Goal: Find specific page/section: Find specific page/section

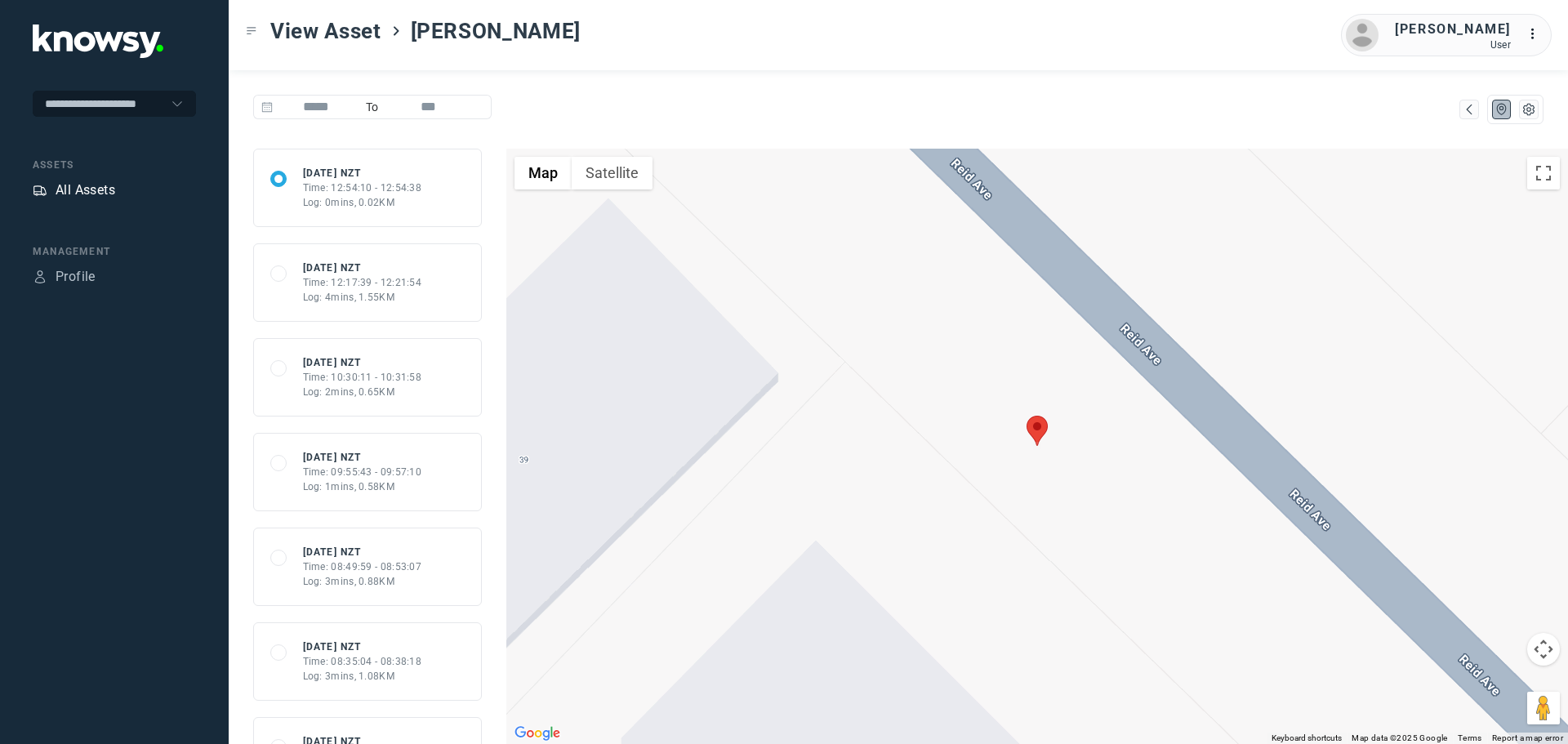
click at [87, 186] on div "All Assets" at bounding box center [85, 190] width 59 height 19
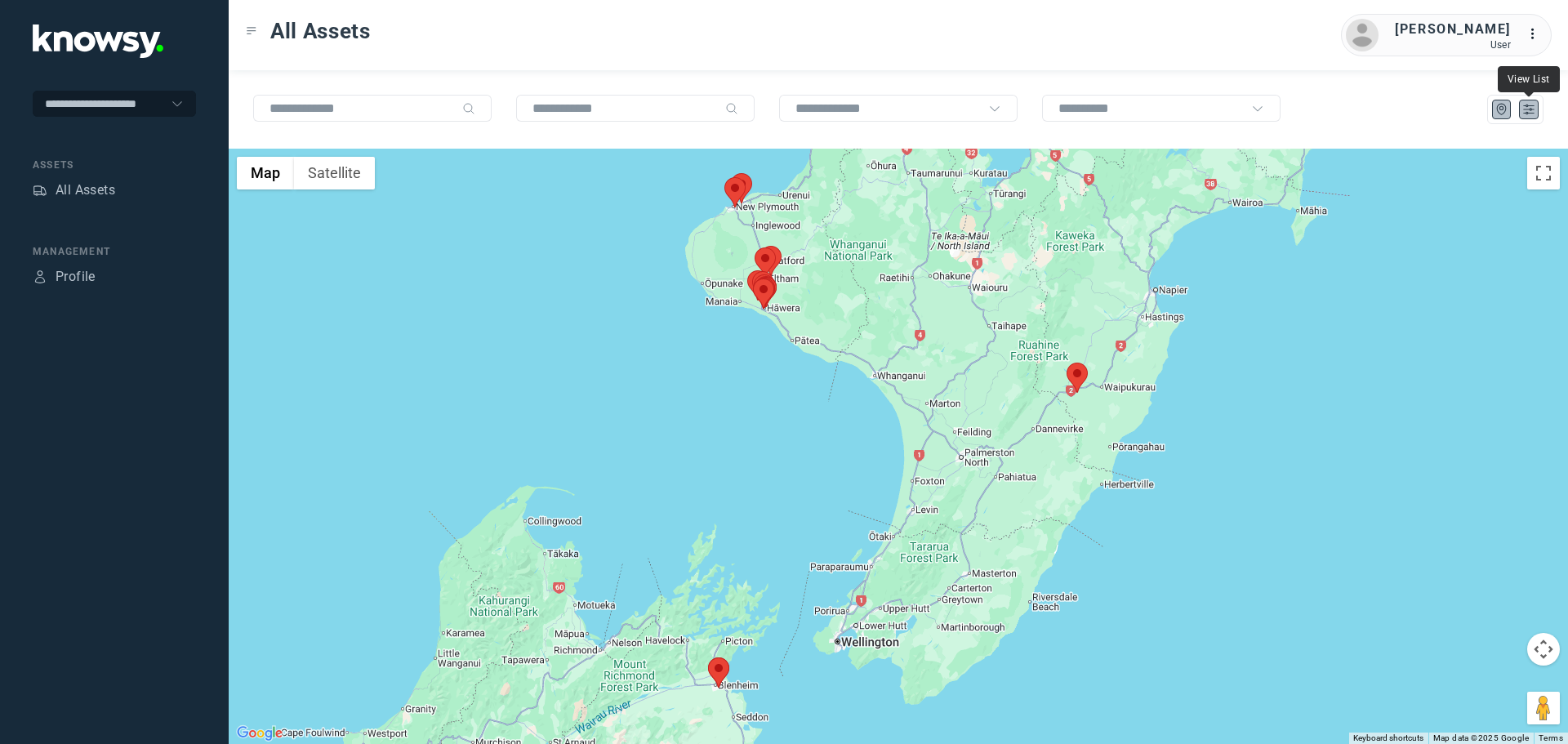
click at [1531, 104] on icon "List" at bounding box center [1529, 110] width 15 height 15
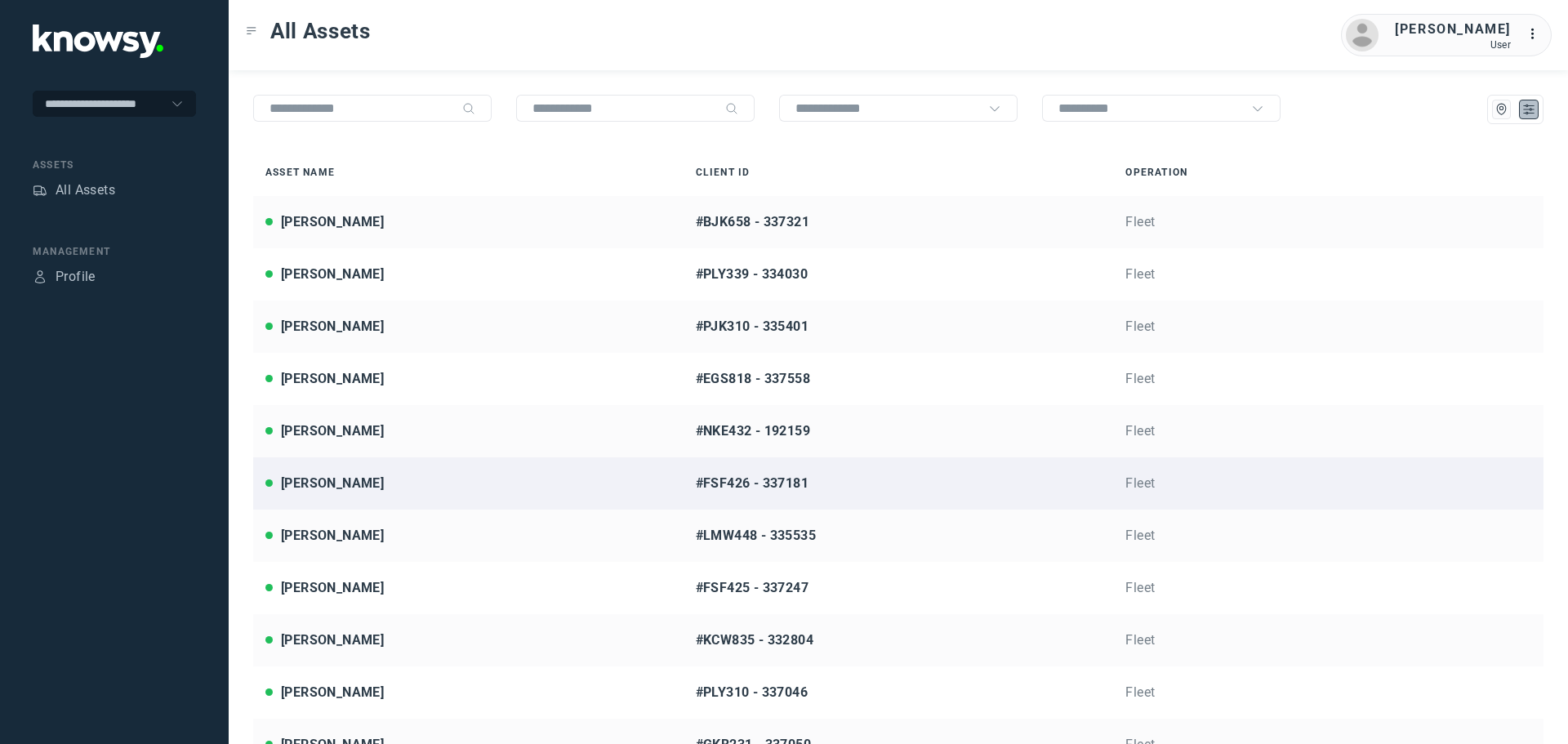
click at [383, 483] on div "[PERSON_NAME]" at bounding box center [468, 483] width 405 height 19
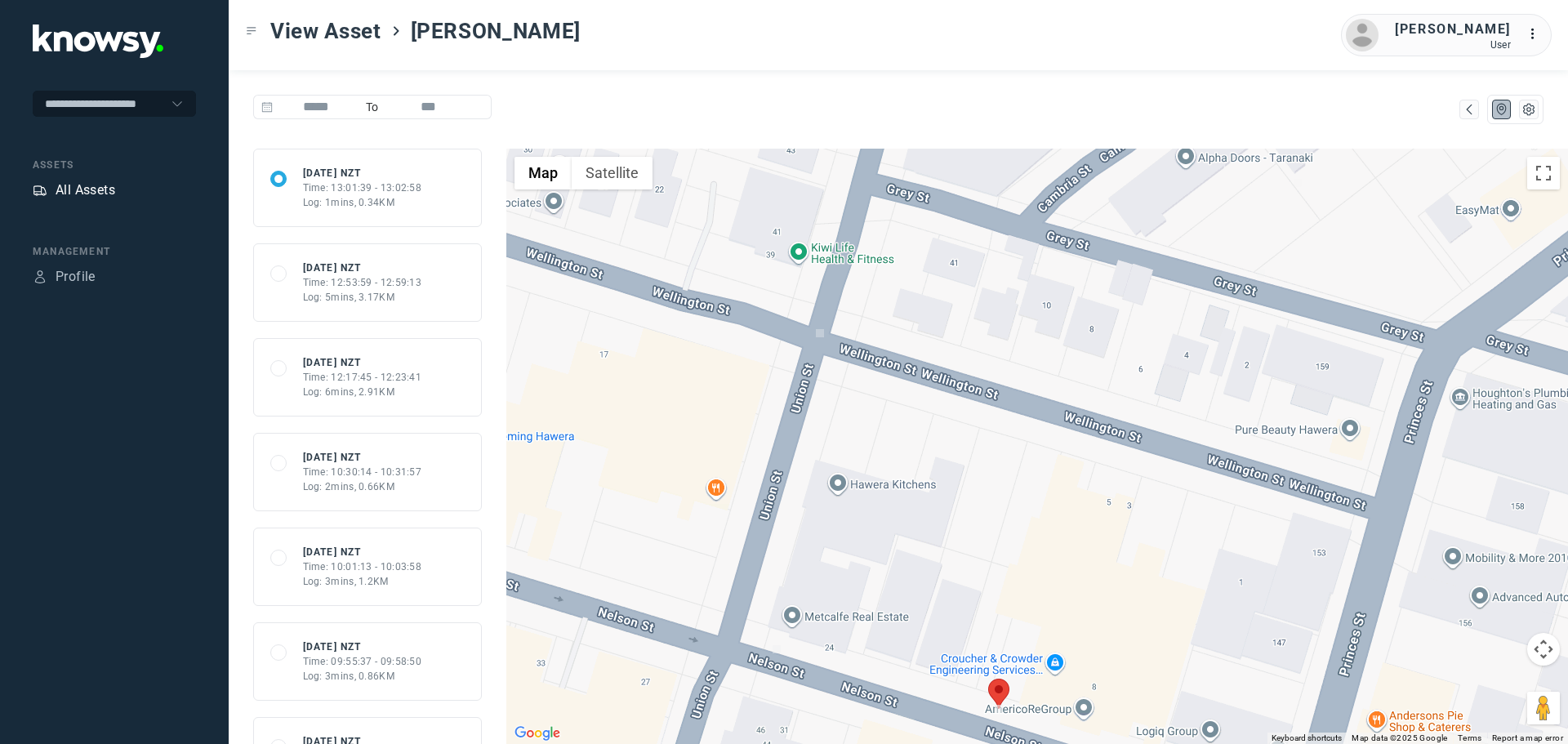
click at [100, 189] on div "All Assets" at bounding box center [85, 190] width 59 height 19
